Goal: Task Accomplishment & Management: Manage account settings

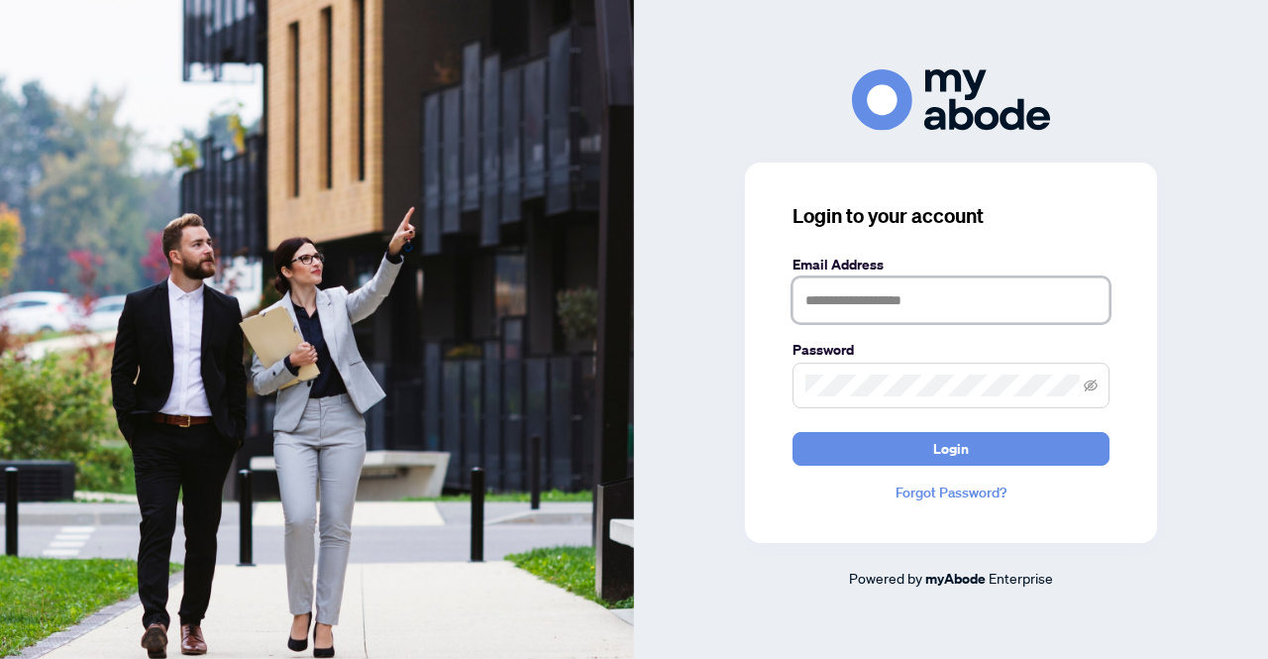
click at [880, 292] on input "text" at bounding box center [951, 300] width 317 height 46
type input "**********"
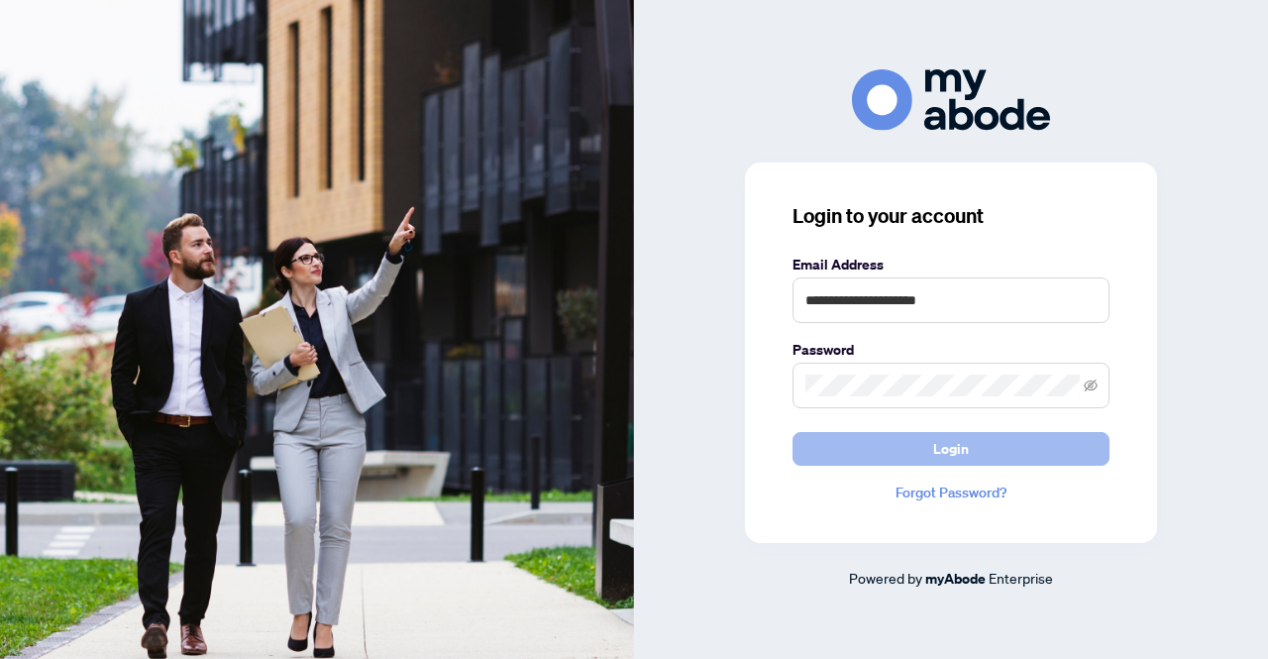
click at [797, 453] on button "Login" at bounding box center [951, 449] width 317 height 34
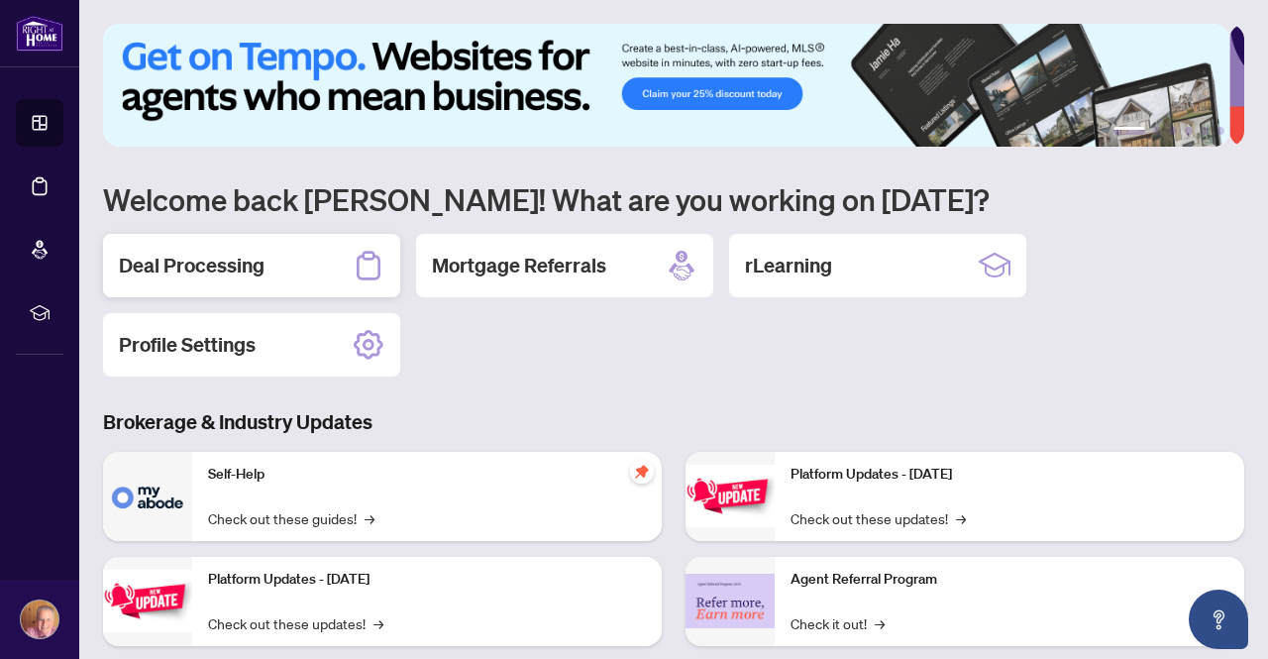
click at [249, 274] on h2 "Deal Processing" at bounding box center [192, 266] width 146 height 28
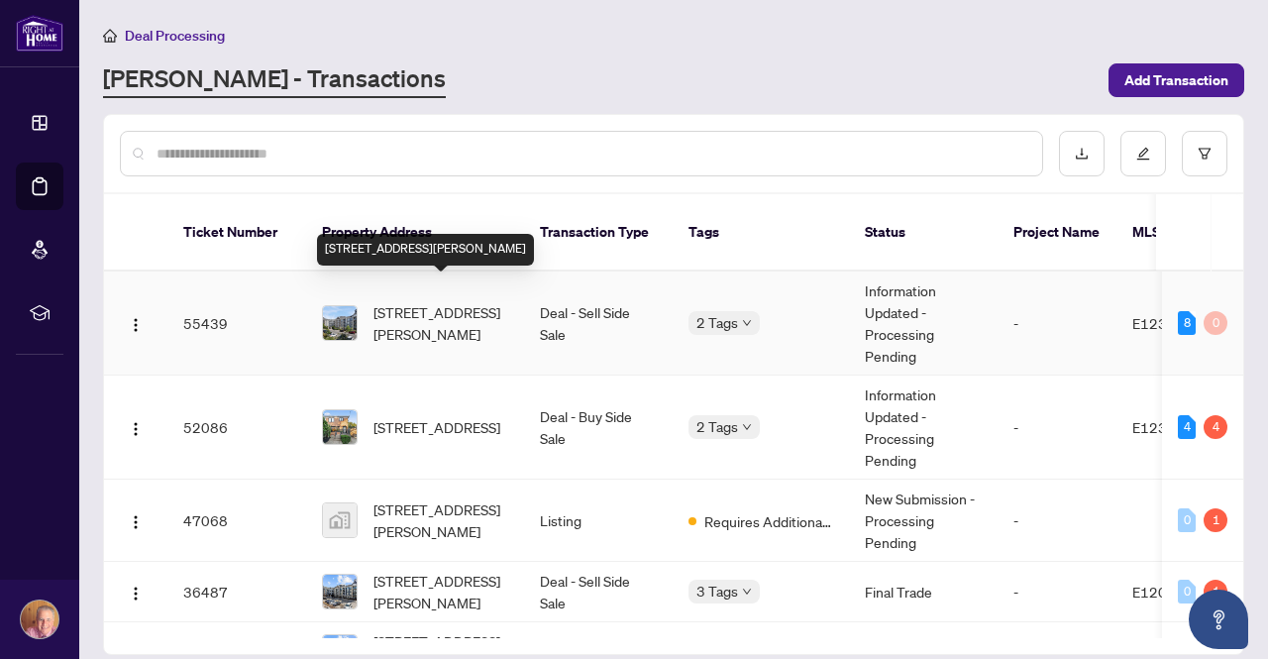
click at [406, 301] on span "[STREET_ADDRESS][PERSON_NAME]" at bounding box center [441, 323] width 135 height 44
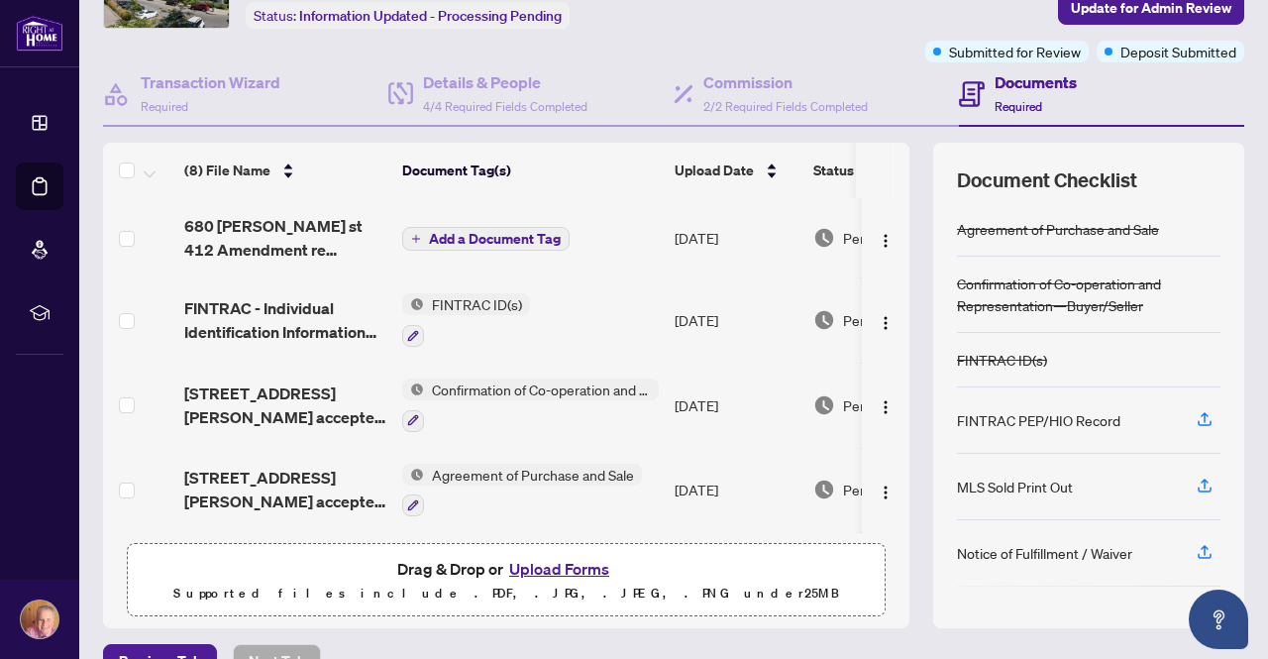
scroll to position [130, 0]
click at [1196, 479] on icon "button" at bounding box center [1205, 485] width 18 height 18
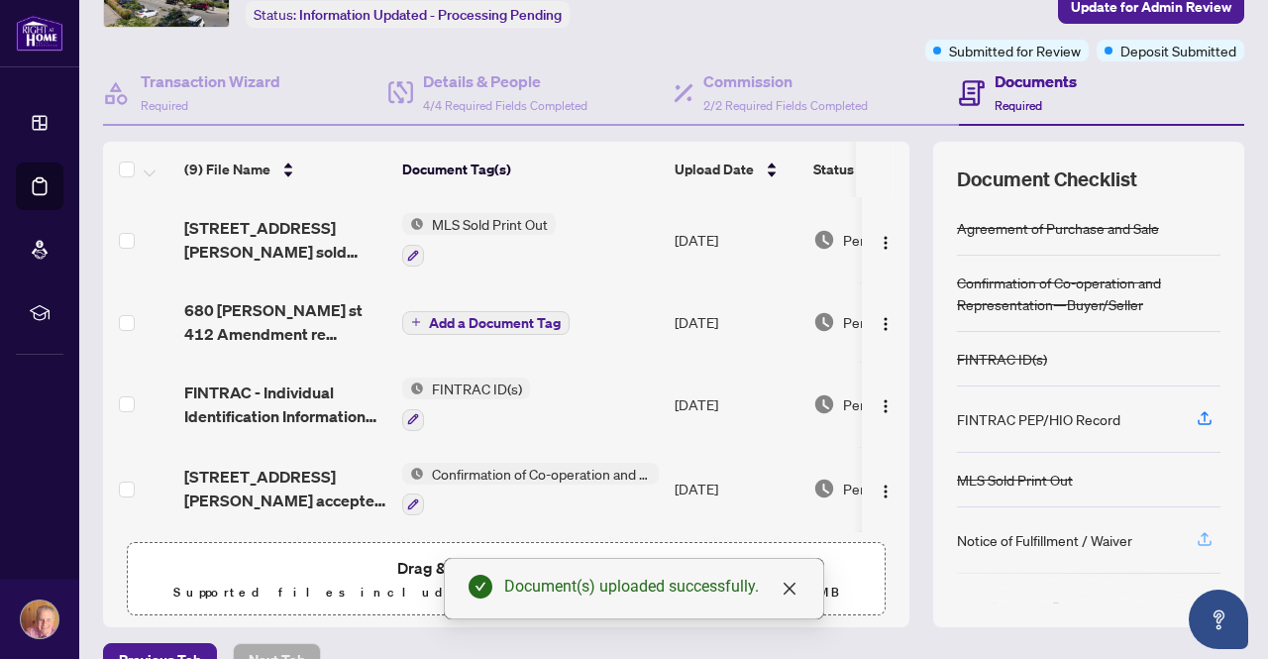
click at [1196, 531] on icon "button" at bounding box center [1205, 539] width 18 height 18
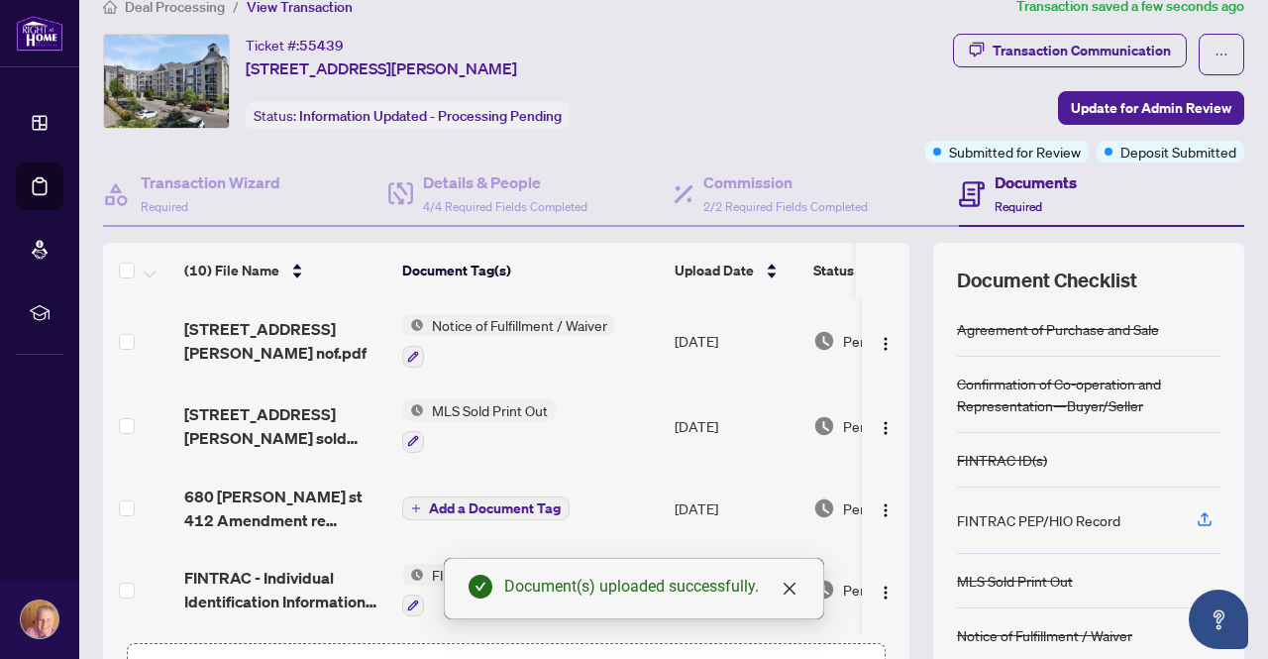
scroll to position [21, 0]
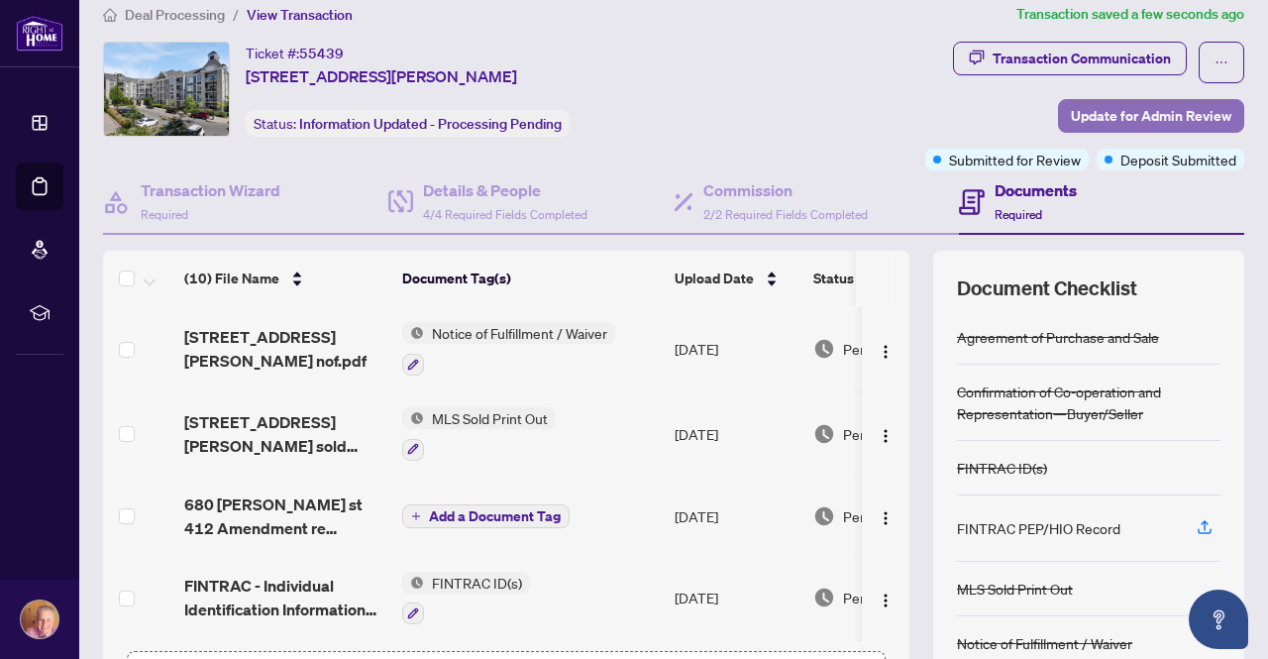
click at [1145, 114] on span "Update for Admin Review" at bounding box center [1151, 116] width 161 height 32
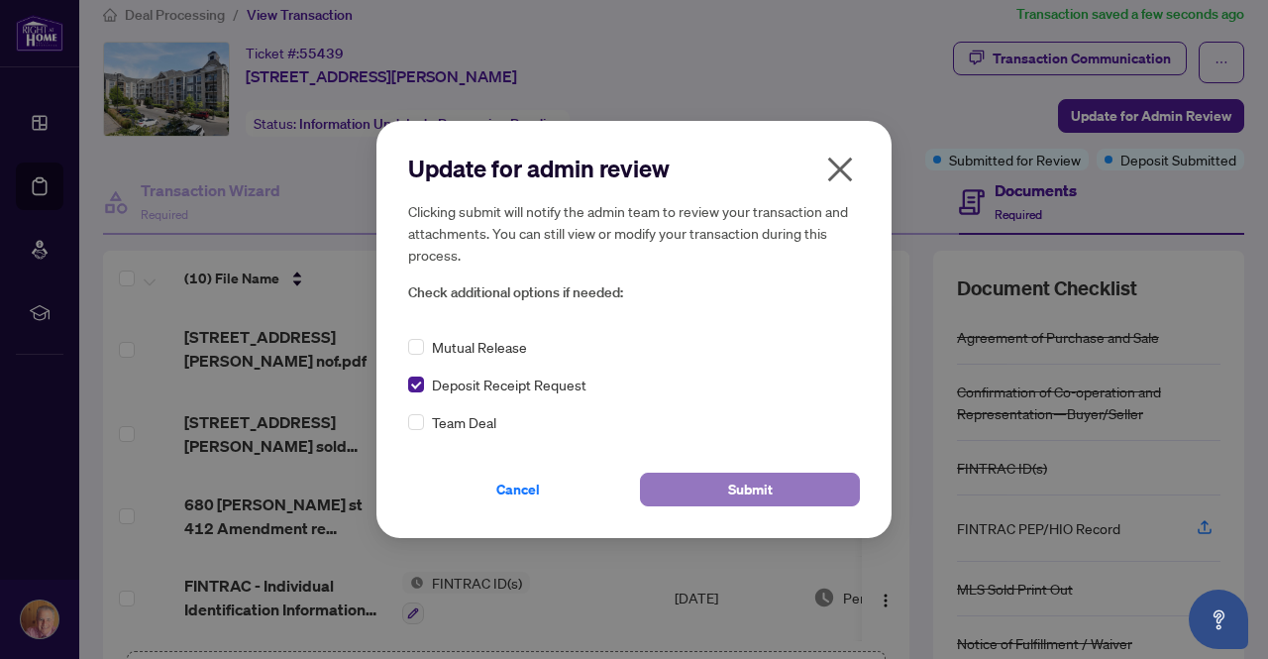
click at [771, 488] on button "Submit" at bounding box center [750, 490] width 220 height 34
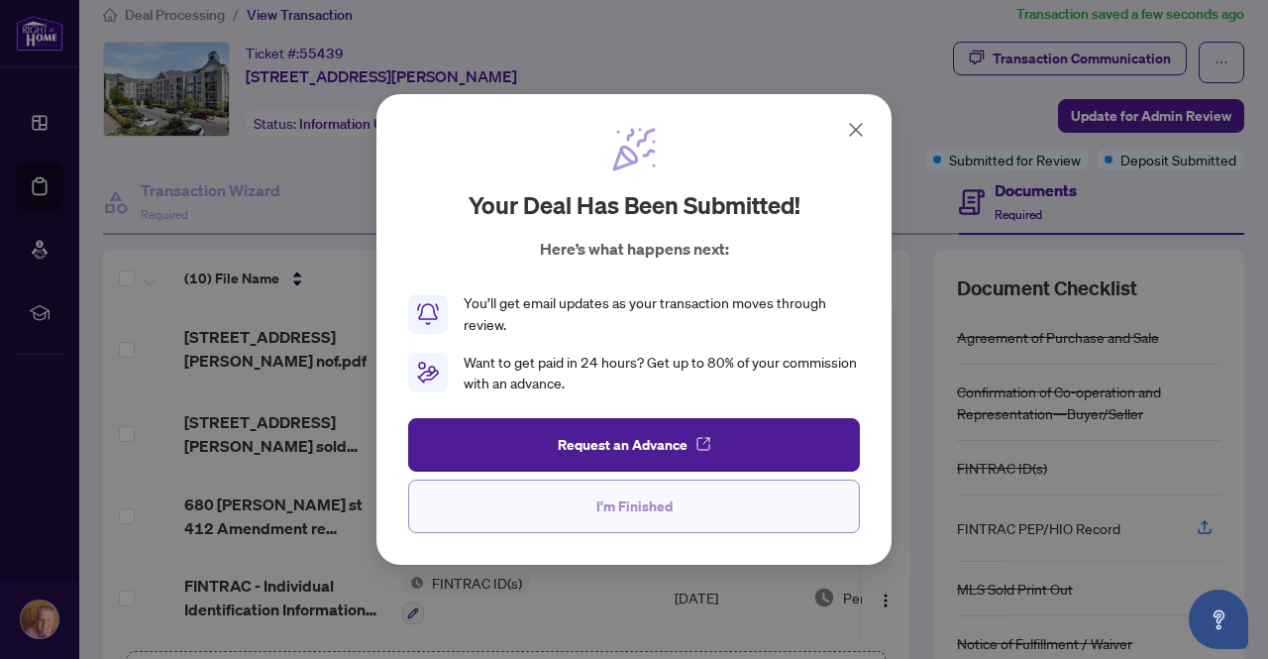
click at [648, 497] on span "I'm Finished" at bounding box center [634, 506] width 76 height 32
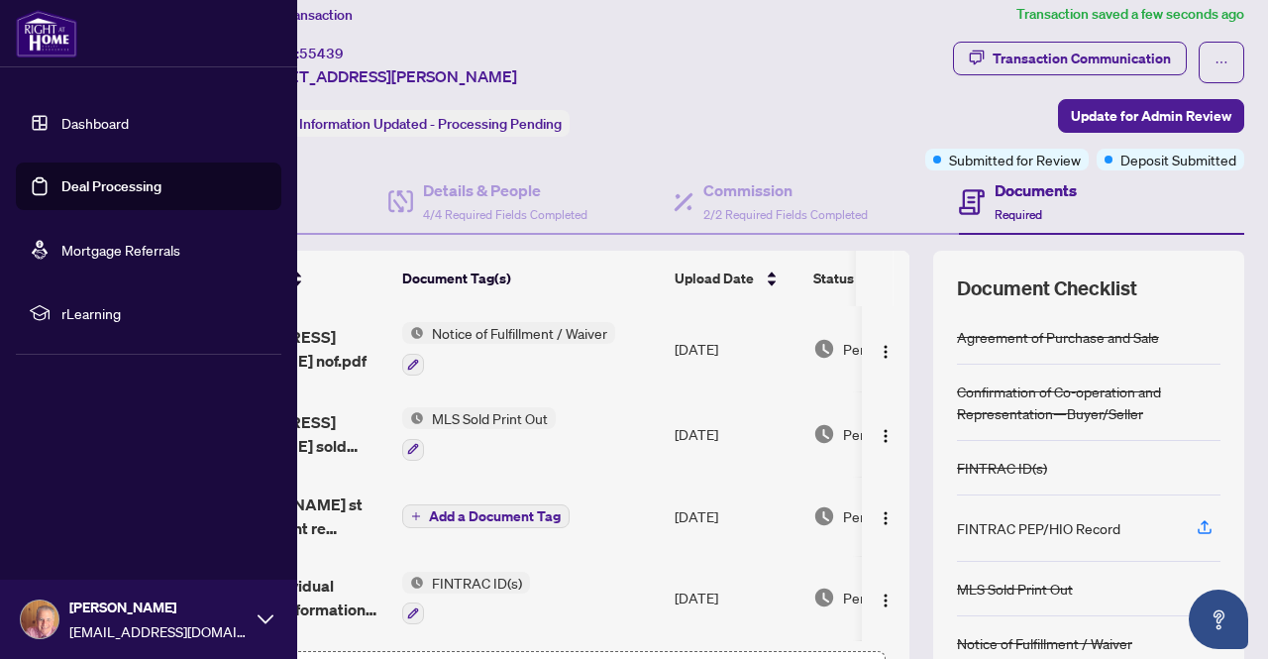
click at [100, 649] on div "[PERSON_NAME] [EMAIL_ADDRESS][DOMAIN_NAME]" at bounding box center [148, 619] width 297 height 79
